Goal: Check status: Check status

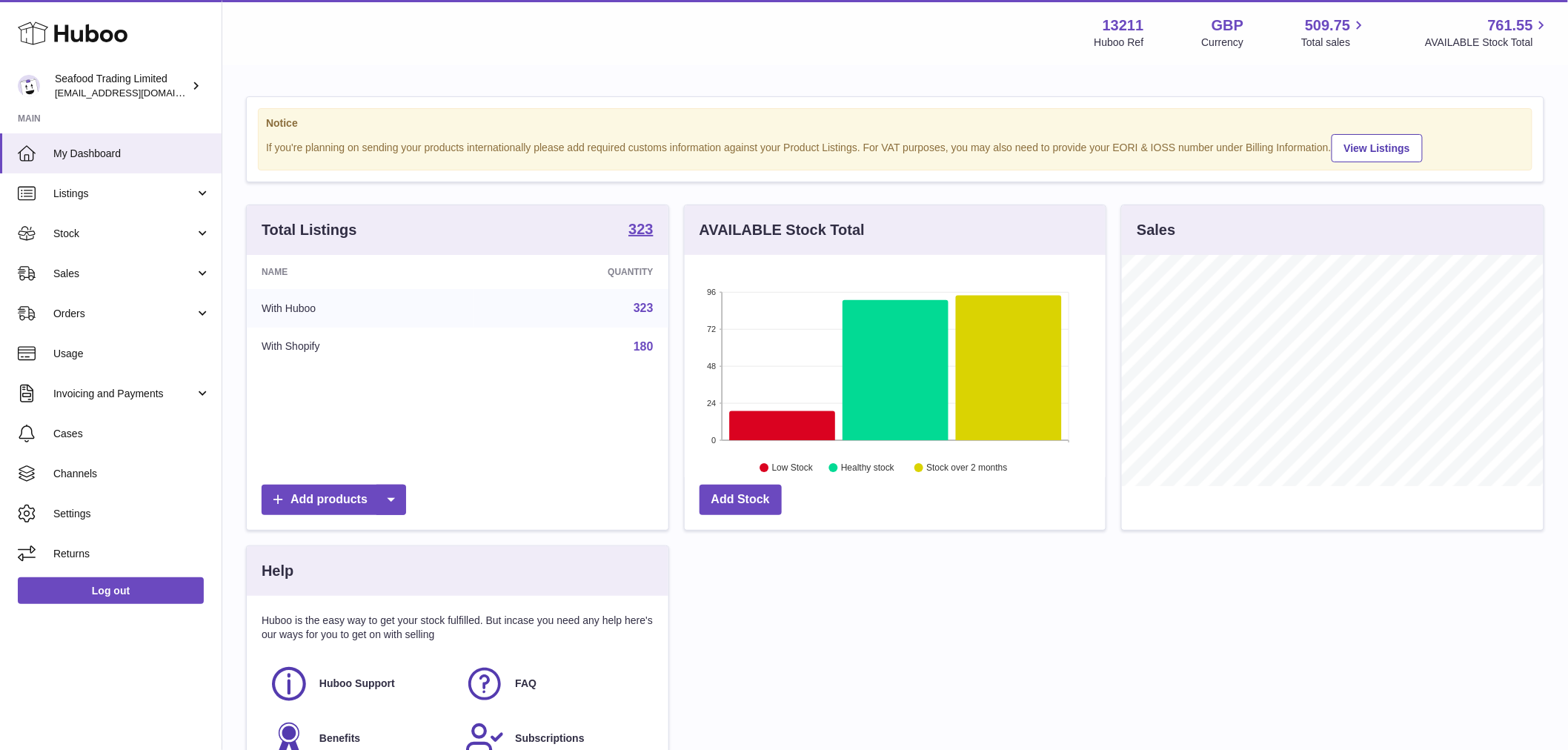
scroll to position [231, 421]
click at [68, 233] on span "Stock" at bounding box center [124, 233] width 142 height 14
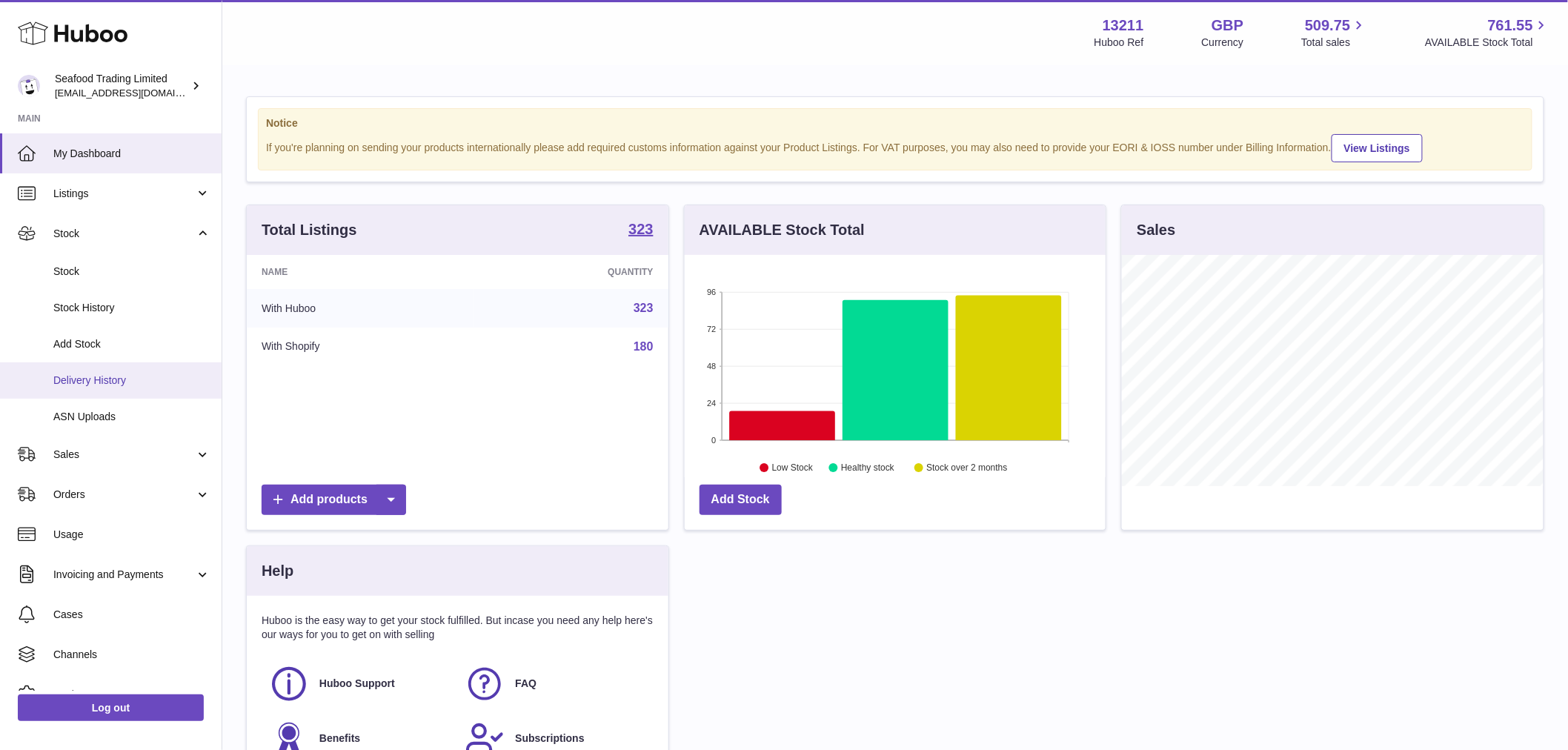
click at [114, 388] on link "Delivery History" at bounding box center [110, 380] width 222 height 36
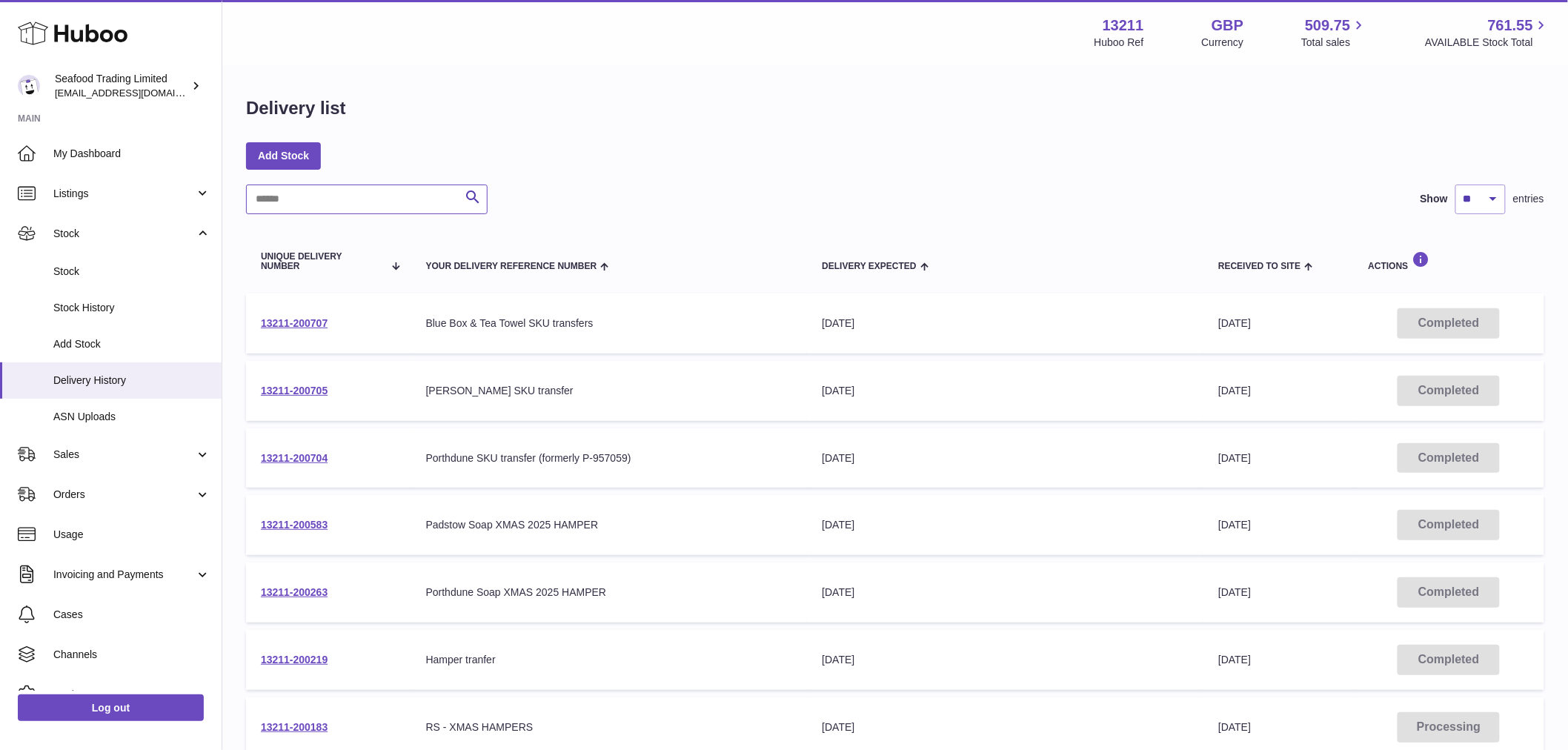
paste input "******"
type input "******"
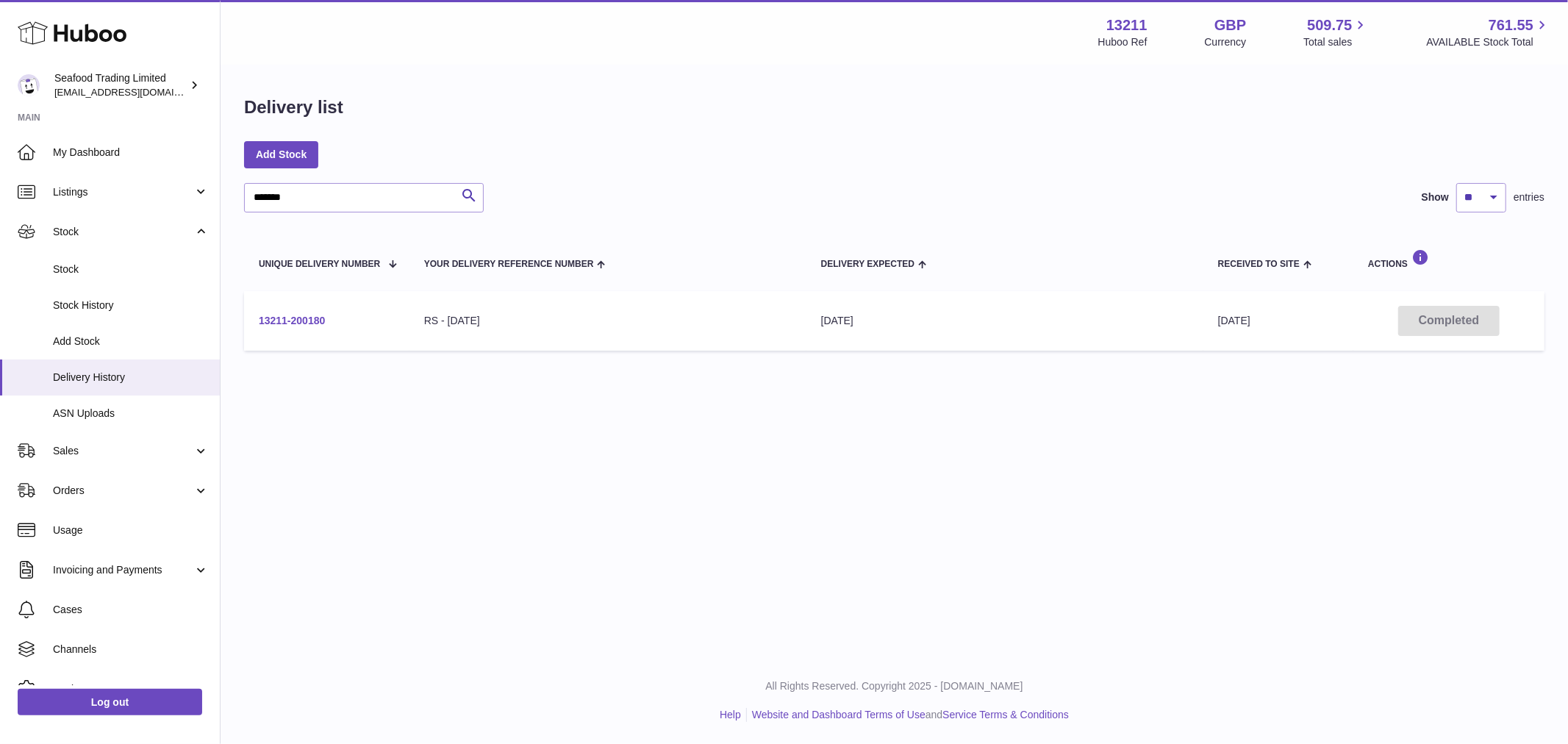
click at [297, 319] on link "13211-200180" at bounding box center [292, 320] width 66 height 12
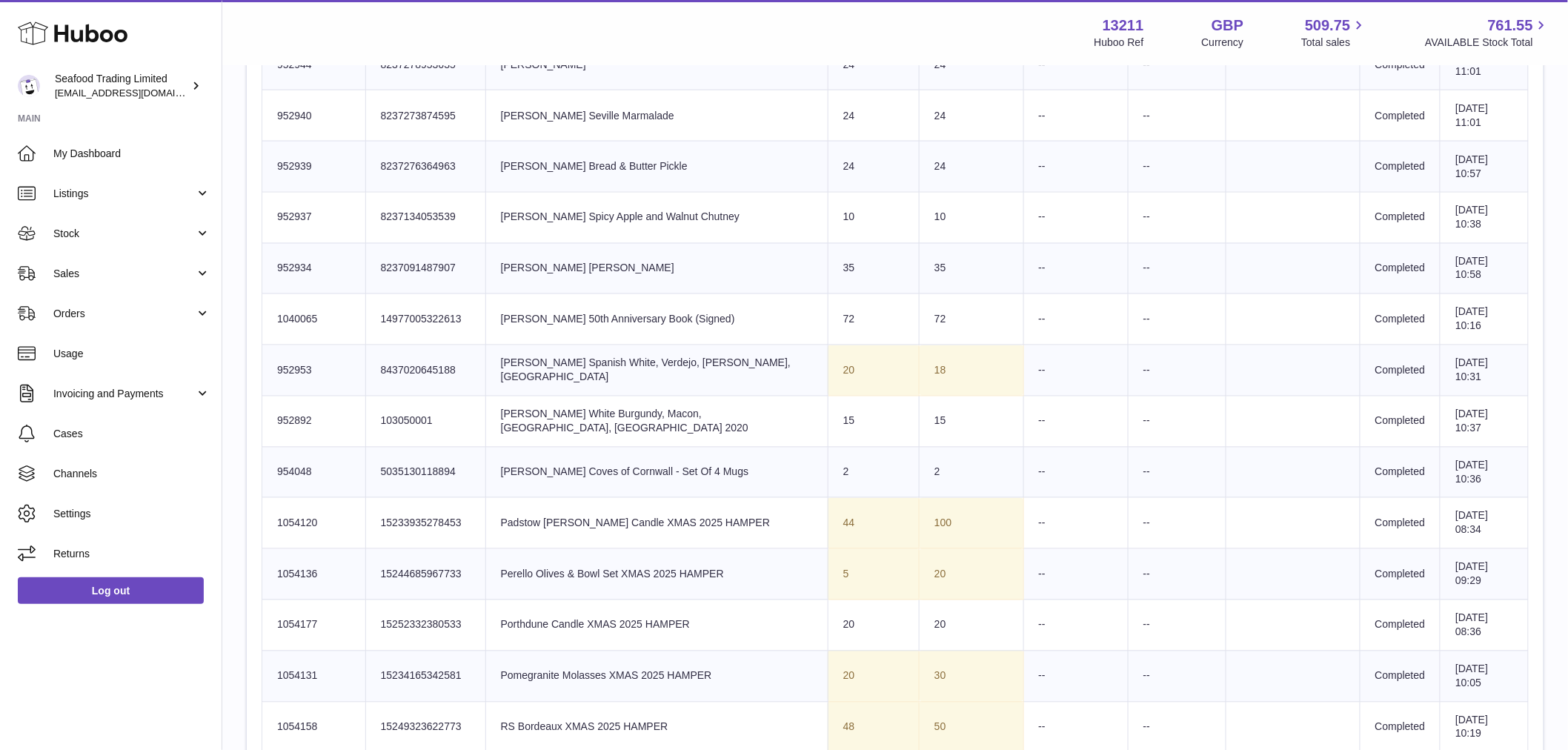
scroll to position [988, 0]
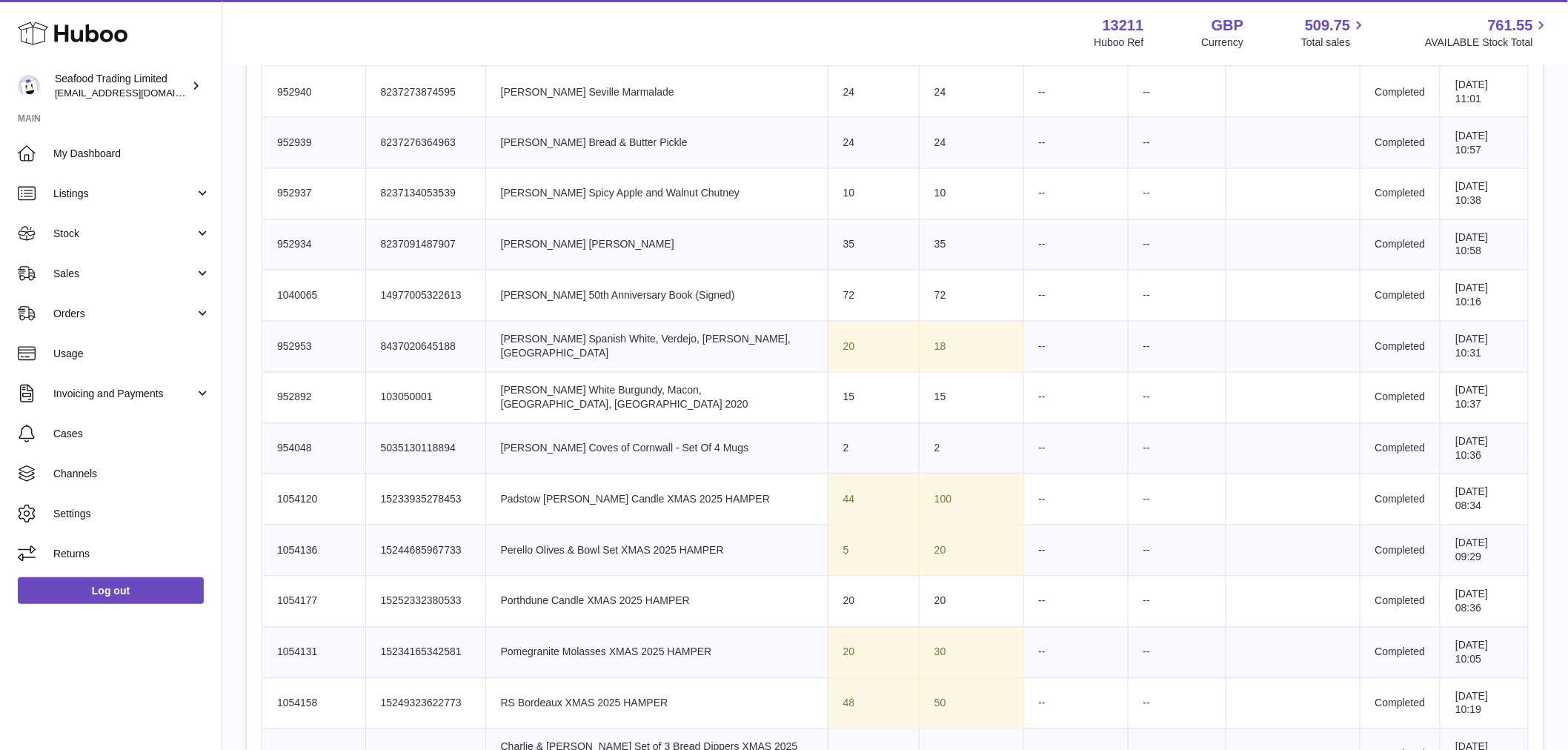
click at [662, 344] on td "Product title [PERSON_NAME] Spanish White, Verdejo, [PERSON_NAME], [GEOGRAPHIC_…" at bounding box center [656, 346] width 342 height 51
click at [663, 345] on td "Product title Rick Stein's Spanish White, Verdejo, D.O Rueda, Spain" at bounding box center [656, 346] width 342 height 51
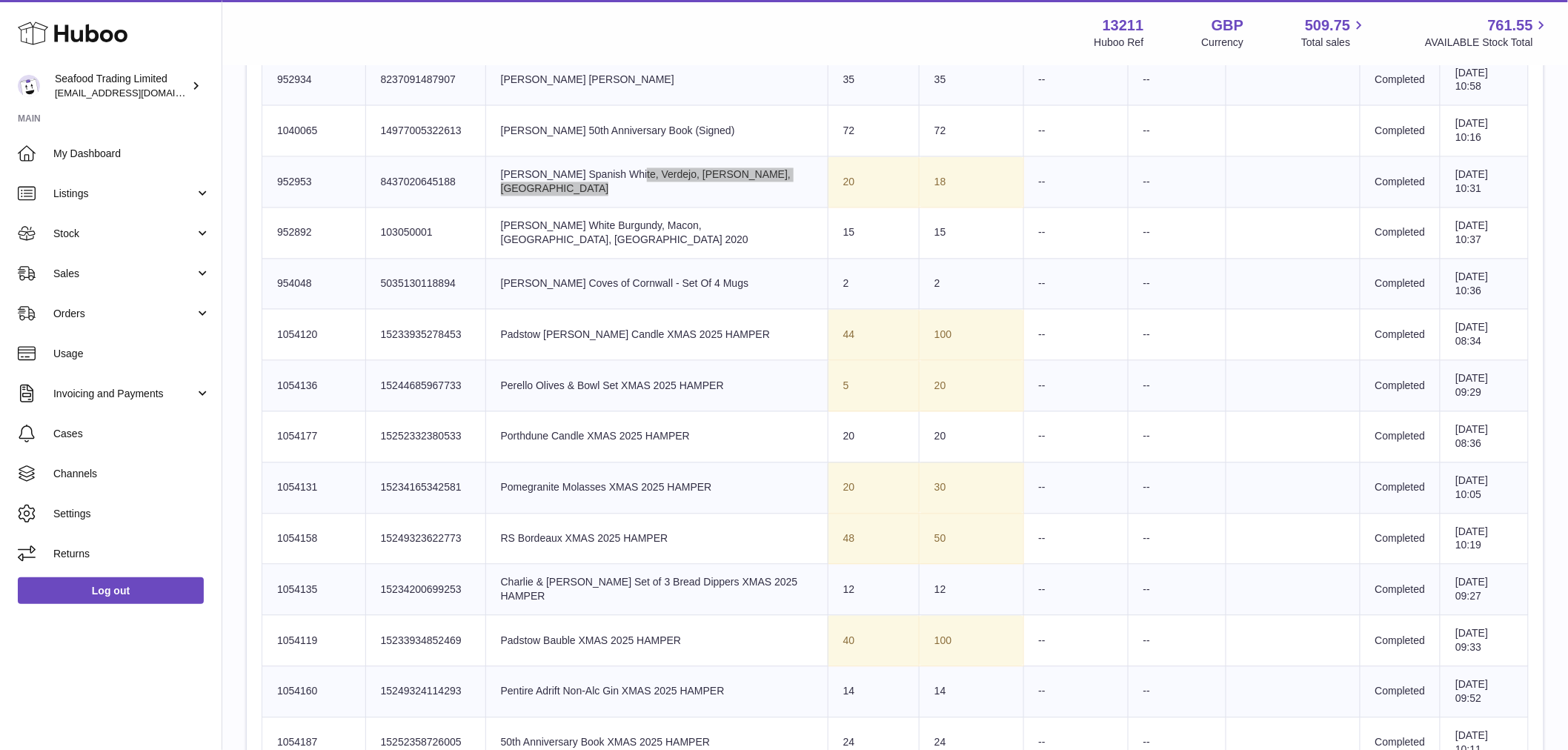
scroll to position [1070, 0]
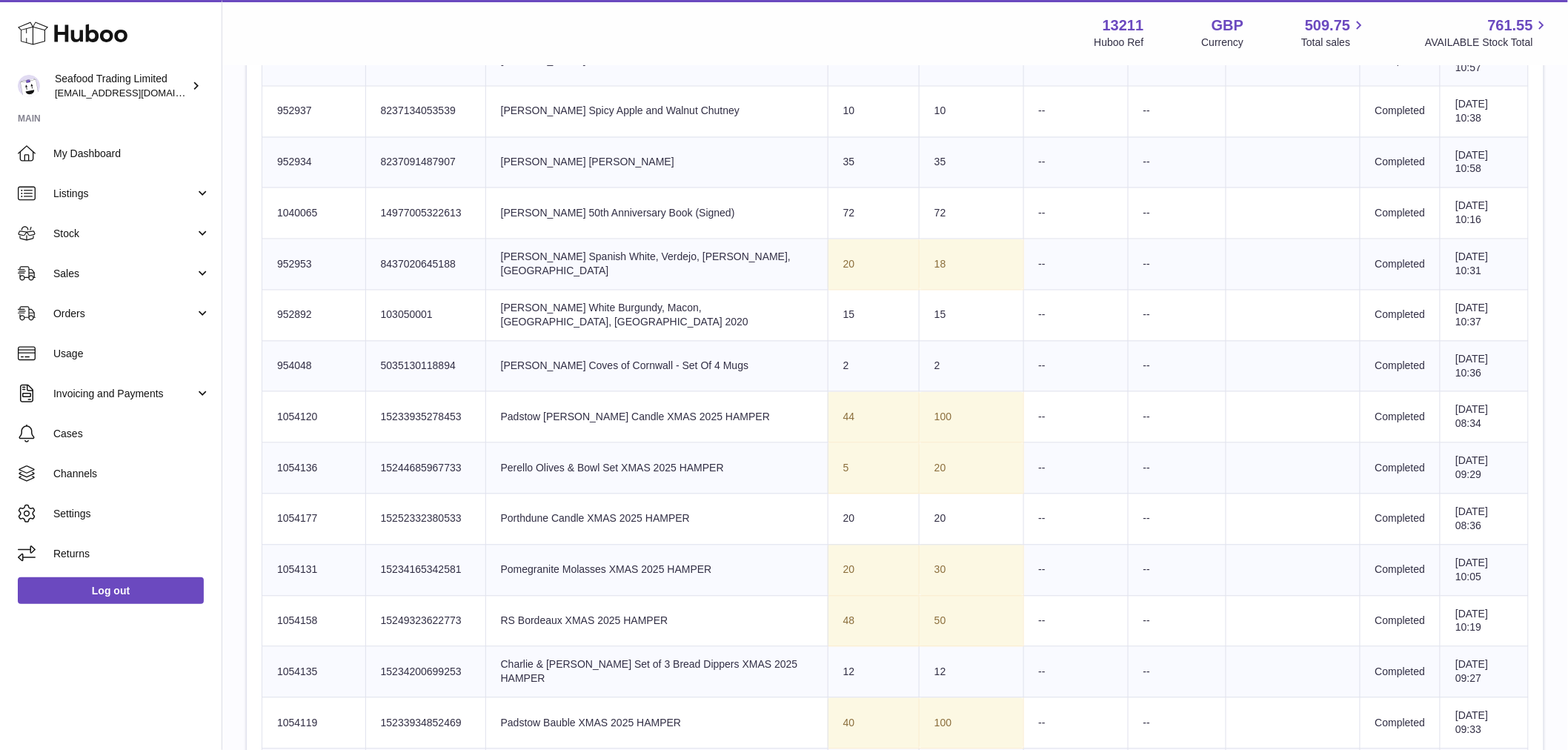
click at [627, 329] on td "Product title Rick Stein's White Burgundy, Macon, Burgundy, France 2020" at bounding box center [656, 315] width 342 height 51
click at [305, 263] on td "Huboo SKU Number 952953" at bounding box center [314, 264] width 104 height 51
copy td "952953"
click at [305, 316] on td "Huboo SKU Number 952892" at bounding box center [314, 315] width 104 height 51
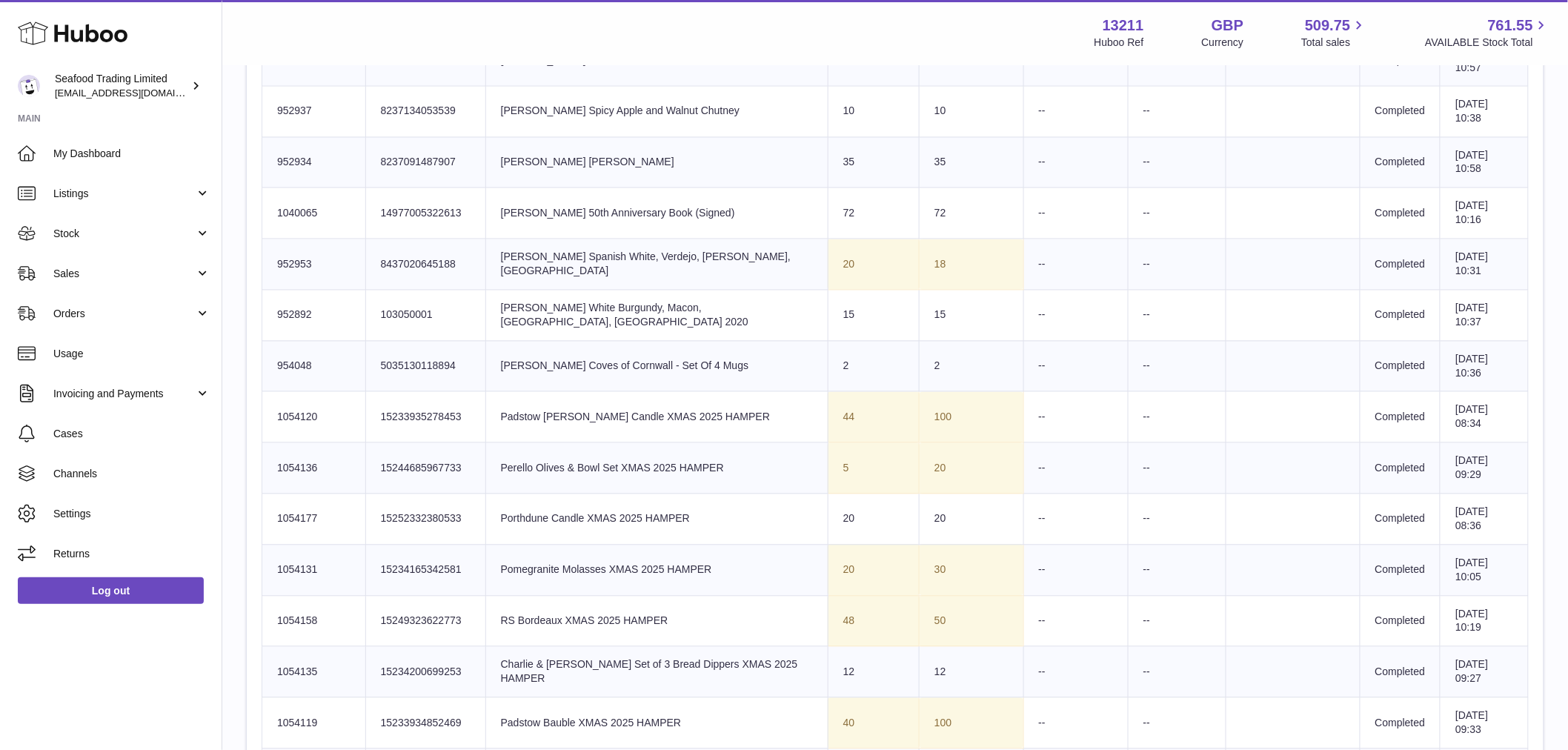
click at [305, 316] on td "Huboo SKU Number 952892" at bounding box center [314, 315] width 104 height 51
drag, startPoint x: 305, startPoint y: 316, endPoint x: 293, endPoint y: 299, distance: 20.8
copy td "952892"
click at [684, 313] on td "Product title Rick Stein's White Burgundy, Macon, Burgundy, France 2020" at bounding box center [656, 315] width 342 height 51
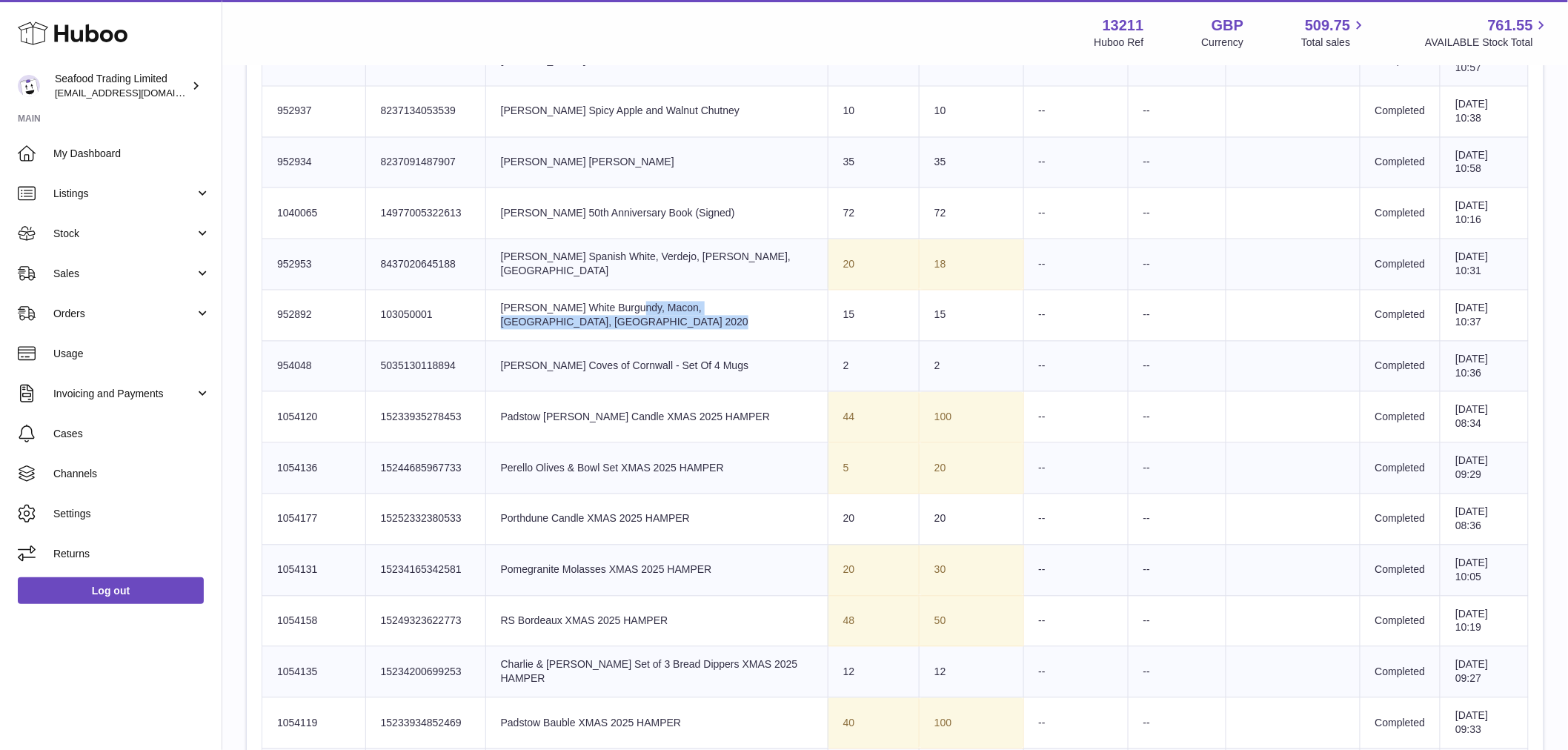
click at [683, 313] on td "Product title Rick Stein's White Burgundy, Macon, Burgundy, France 2020" at bounding box center [656, 315] width 342 height 51
click at [632, 329] on td "Product title Rick Stein's White Burgundy, Macon, Burgundy, France 2020" at bounding box center [656, 315] width 342 height 51
click at [640, 267] on td "Product title Rick Stein's Spanish White, Verdejo, D.O Rueda, Spain" at bounding box center [656, 264] width 342 height 51
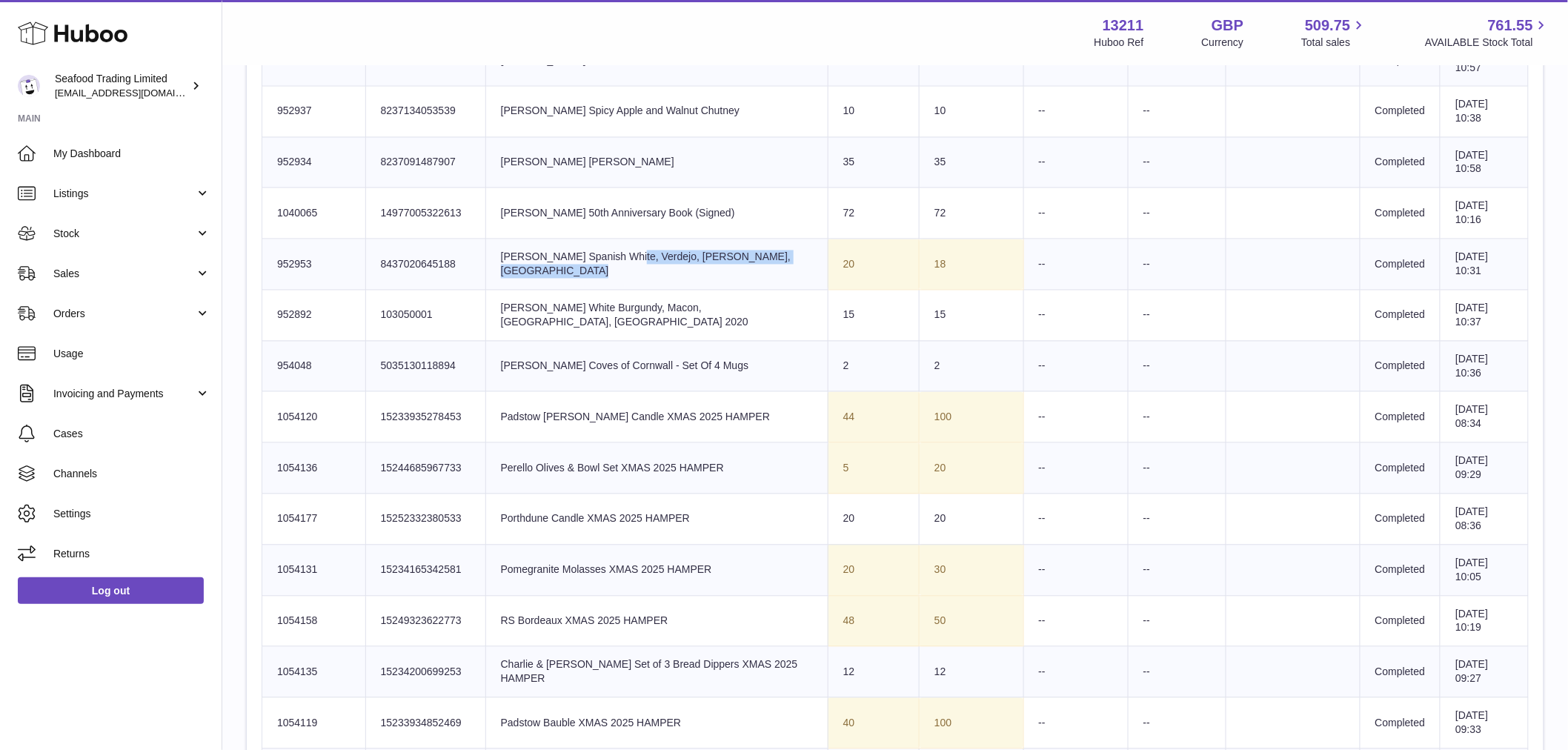
click at [640, 267] on td "Product title Rick Stein's Spanish White, Verdejo, D.O Rueda, Spain" at bounding box center [656, 264] width 342 height 51
click at [640, 267] on td "Product title Rick Stein's Spanish White, Verdejo, D.O Rueda, Spain" at bounding box center [656, 264] width 342 height 51
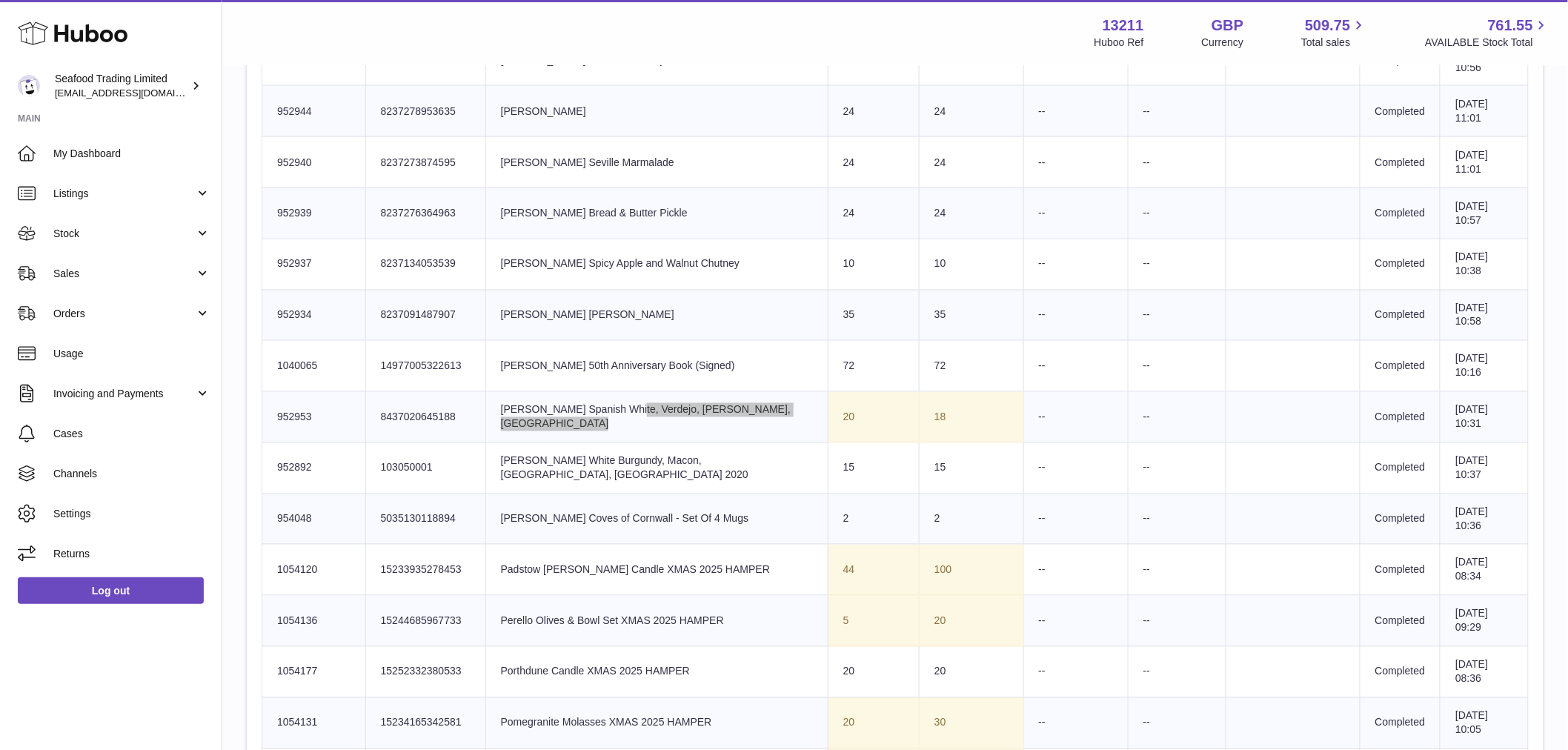
scroll to position [1316, 0]
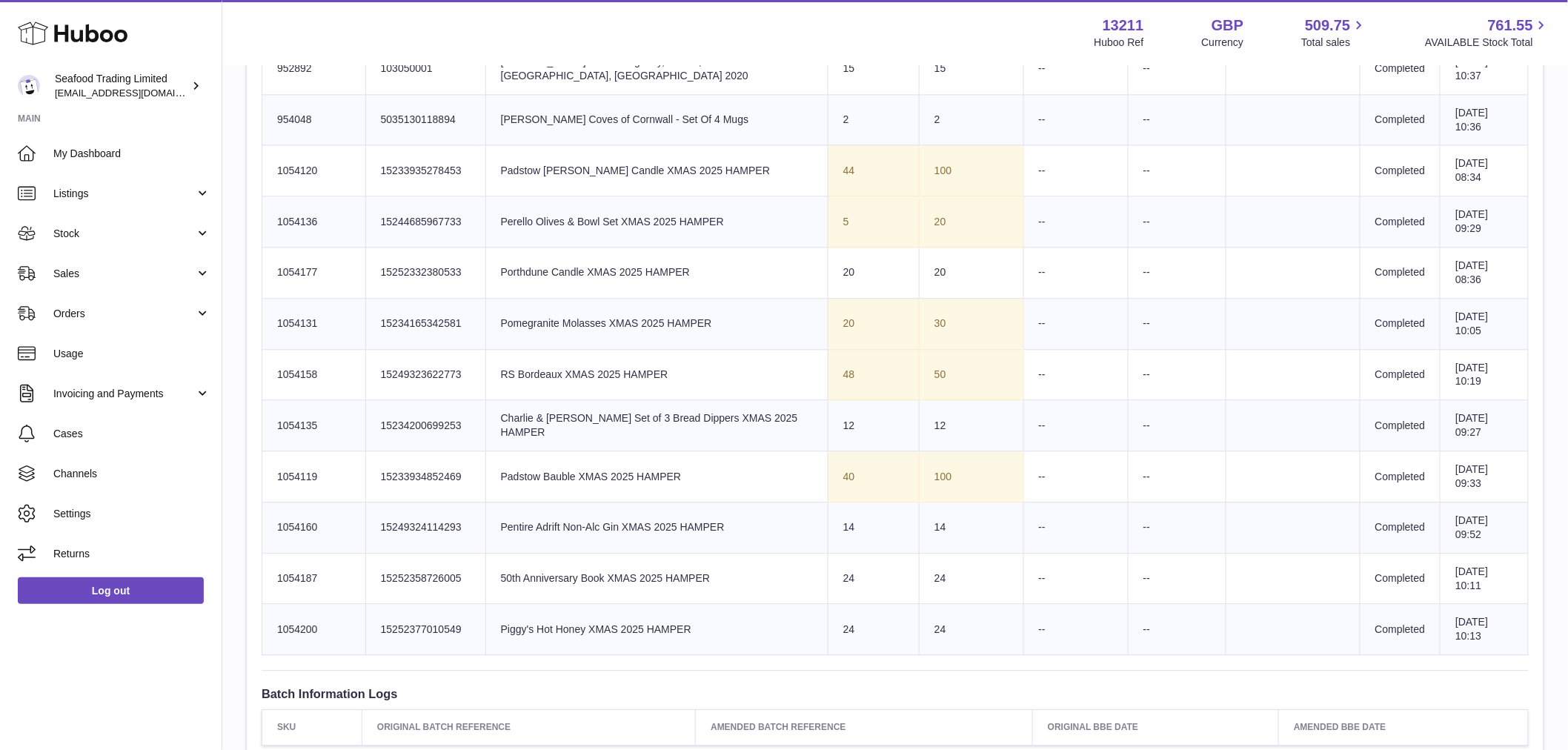
click at [302, 322] on td "Huboo SKU Number 1054131" at bounding box center [314, 323] width 104 height 51
copy td "1054131"
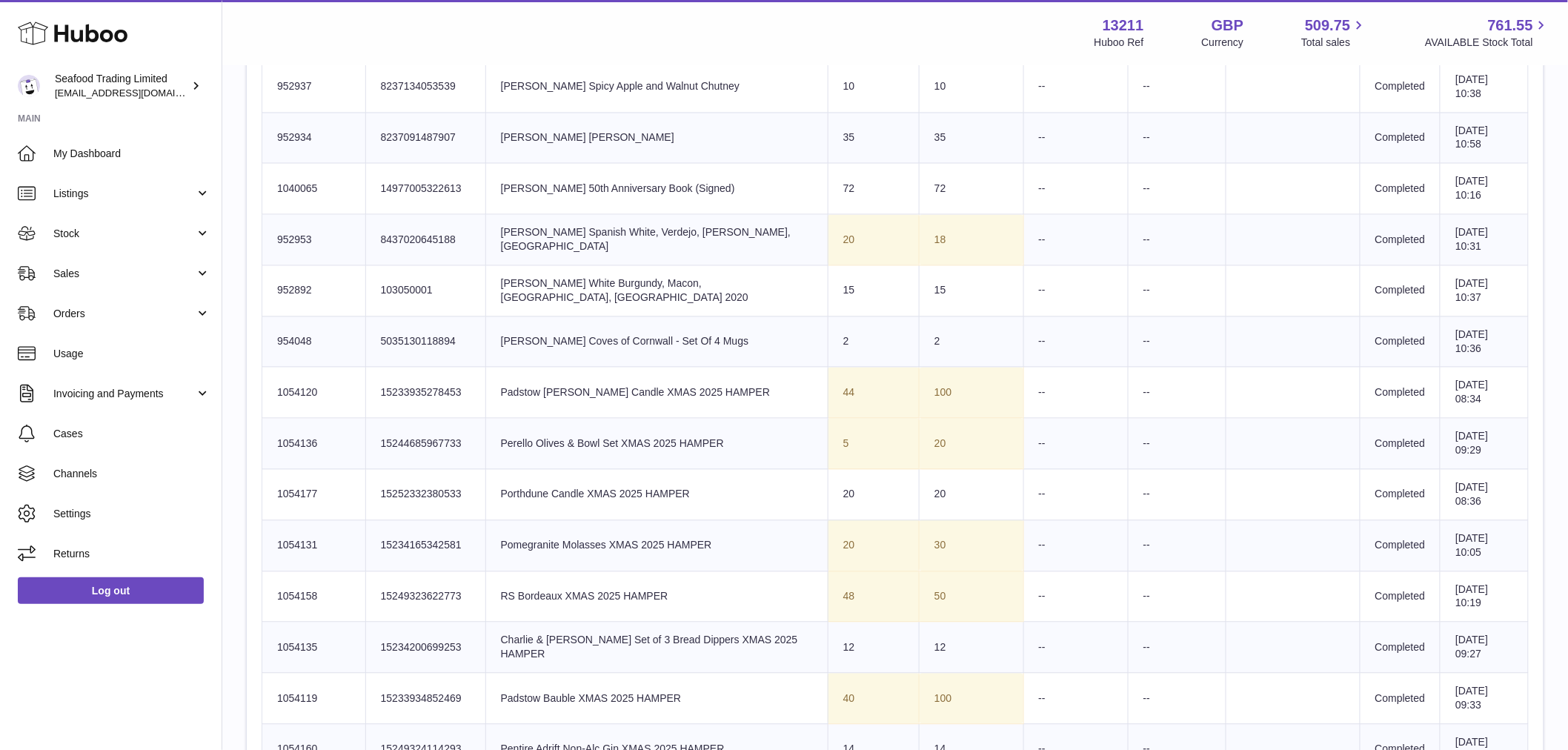
scroll to position [1070, 0]
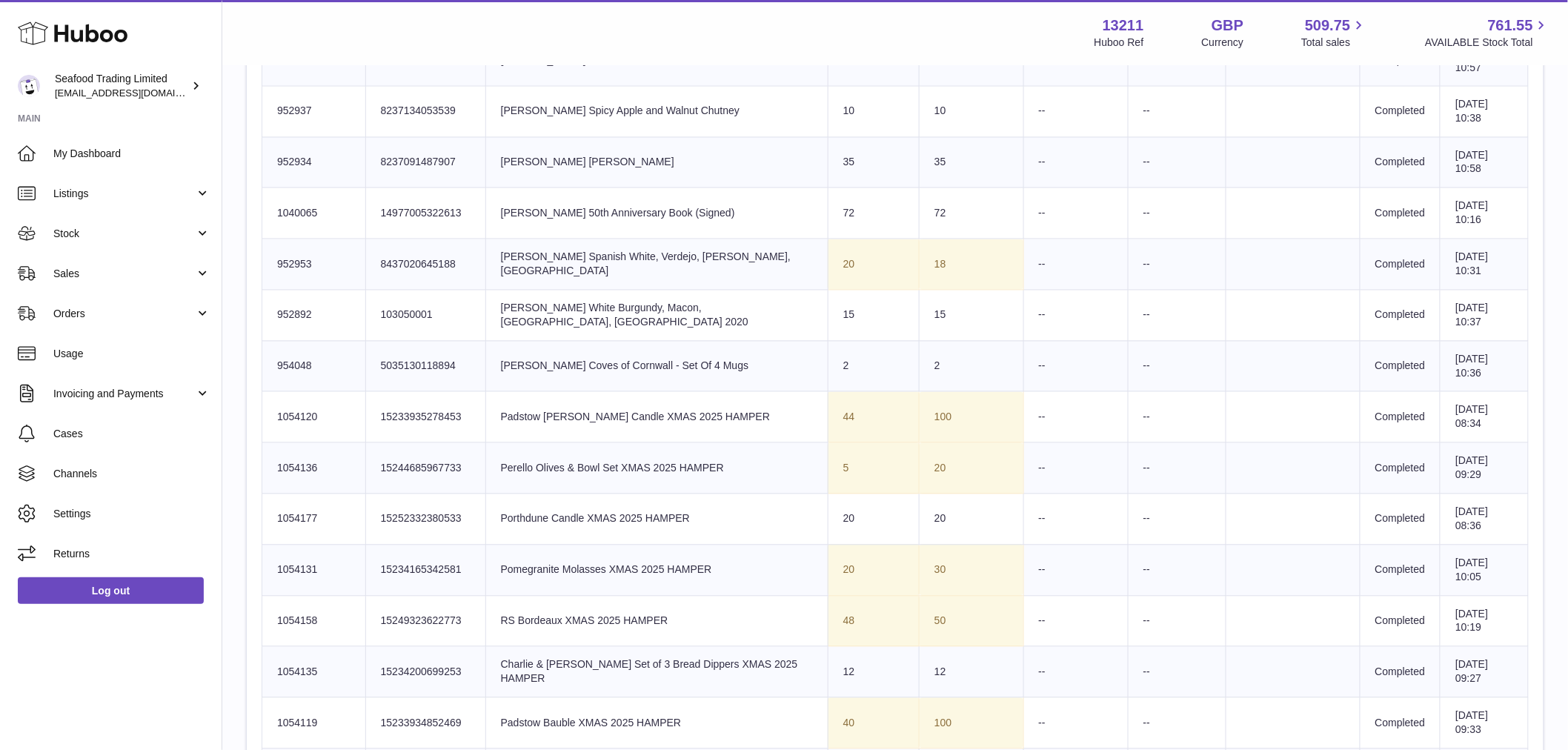
click at [299, 261] on td "Huboo SKU Number 952953" at bounding box center [314, 264] width 104 height 51
copy td "952953"
click at [293, 317] on td "Huboo SKU Number 952892" at bounding box center [314, 315] width 104 height 51
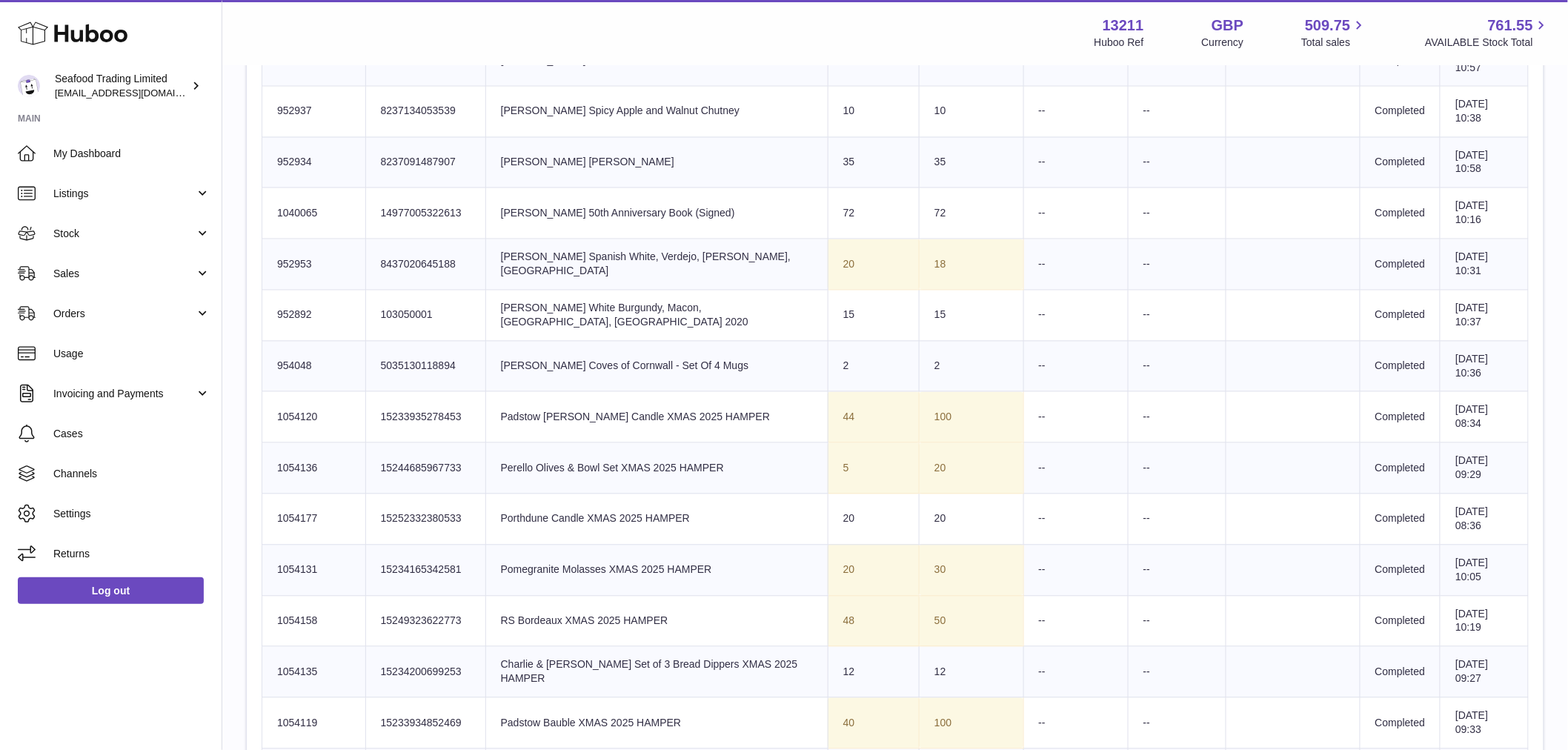
click at [293, 317] on td "Huboo SKU Number 952892" at bounding box center [314, 315] width 104 height 51
copy tr "952892"
